Goal: Task Accomplishment & Management: Manage account settings

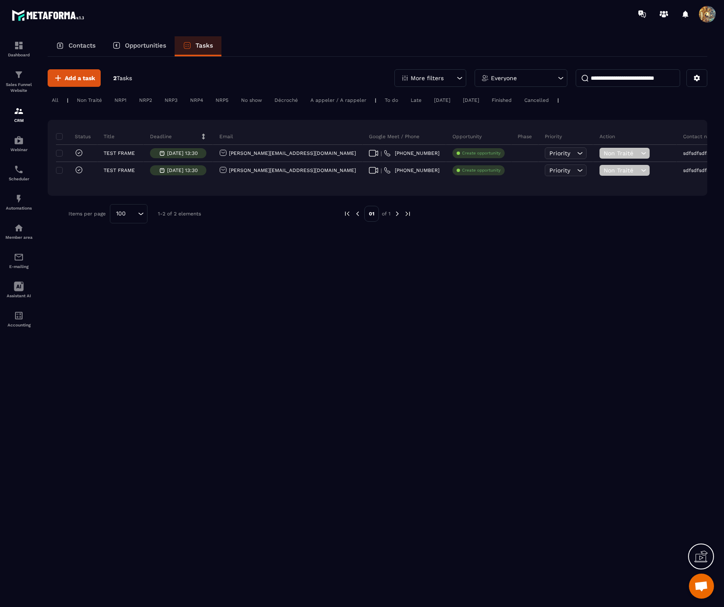
drag, startPoint x: 708, startPoint y: 15, endPoint x: 705, endPoint y: 24, distance: 9.5
click at [708, 15] on span at bounding box center [706, 14] width 17 height 17
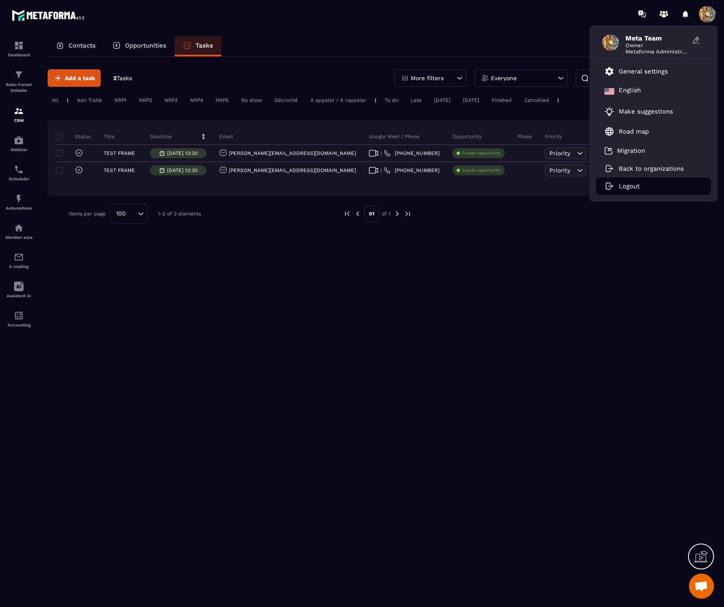
click at [642, 188] on li "Logout" at bounding box center [653, 186] width 115 height 18
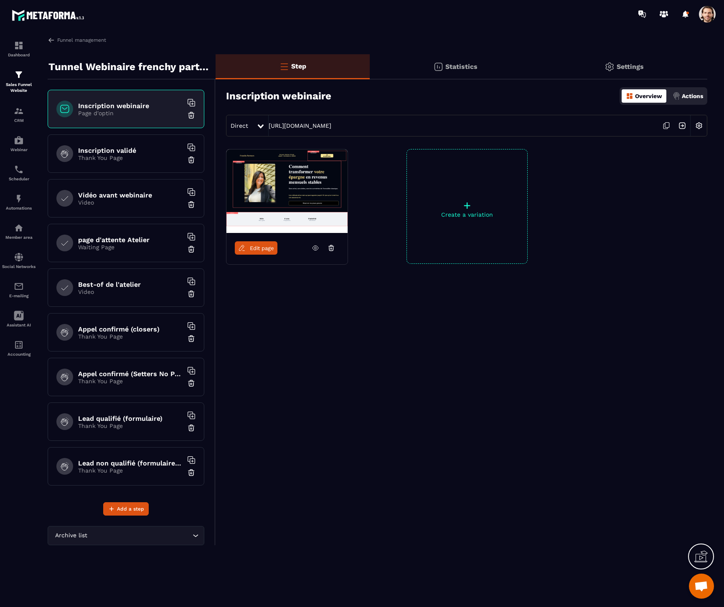
click at [706, 13] on span at bounding box center [706, 14] width 17 height 17
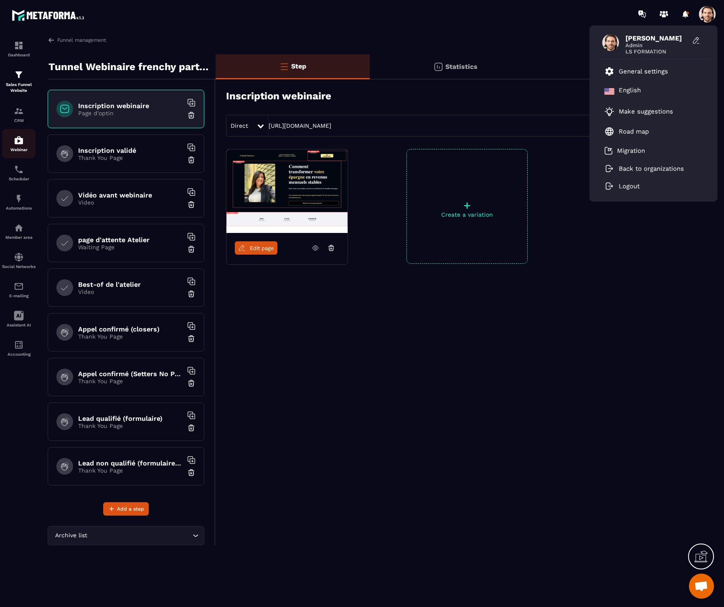
click at [23, 144] on img at bounding box center [19, 140] width 10 height 10
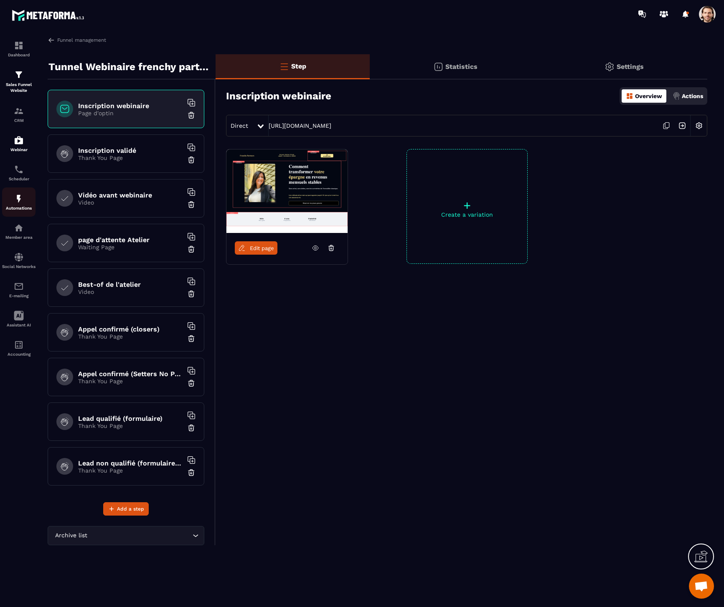
click at [24, 201] on div "Automations" at bounding box center [18, 202] width 33 height 17
